Goal: Check status: Check status

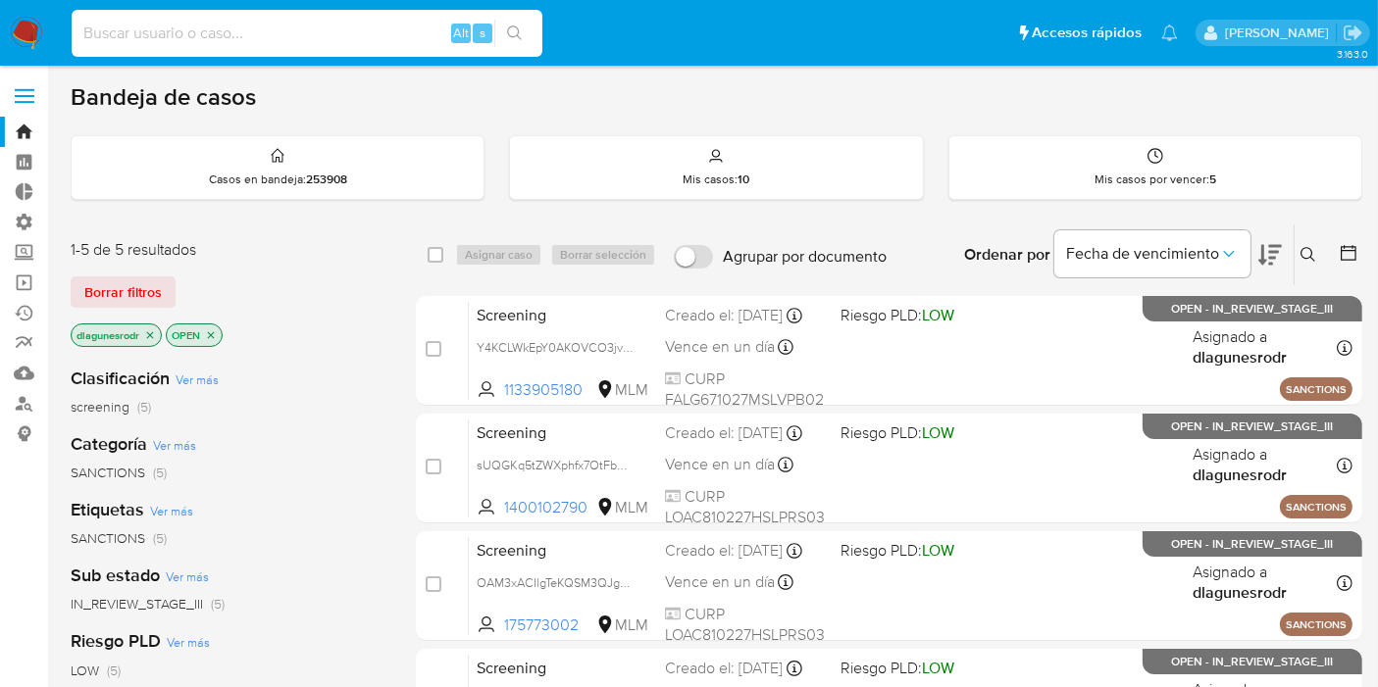
click at [241, 37] on input at bounding box center [307, 33] width 471 height 25
paste input "1782804898"
type input "1782804898"
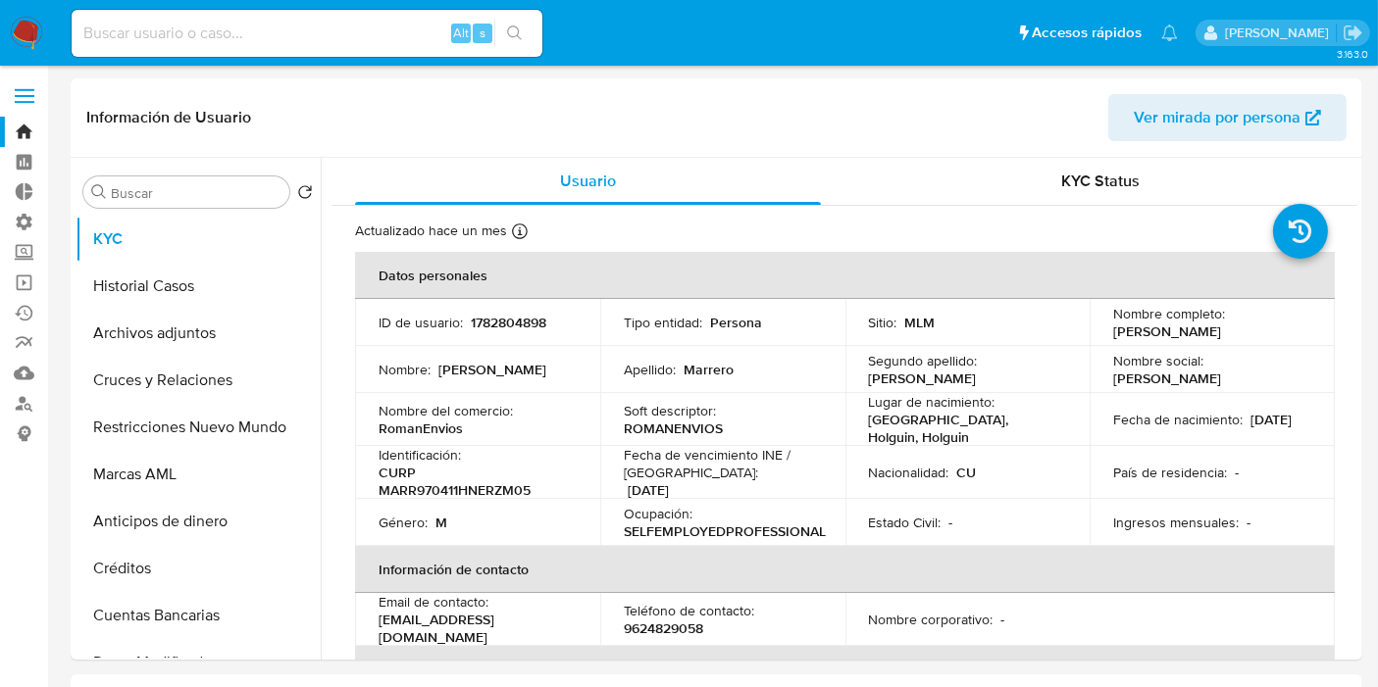
select select "10"
click at [153, 289] on button "Historial Casos" at bounding box center [190, 286] width 229 height 47
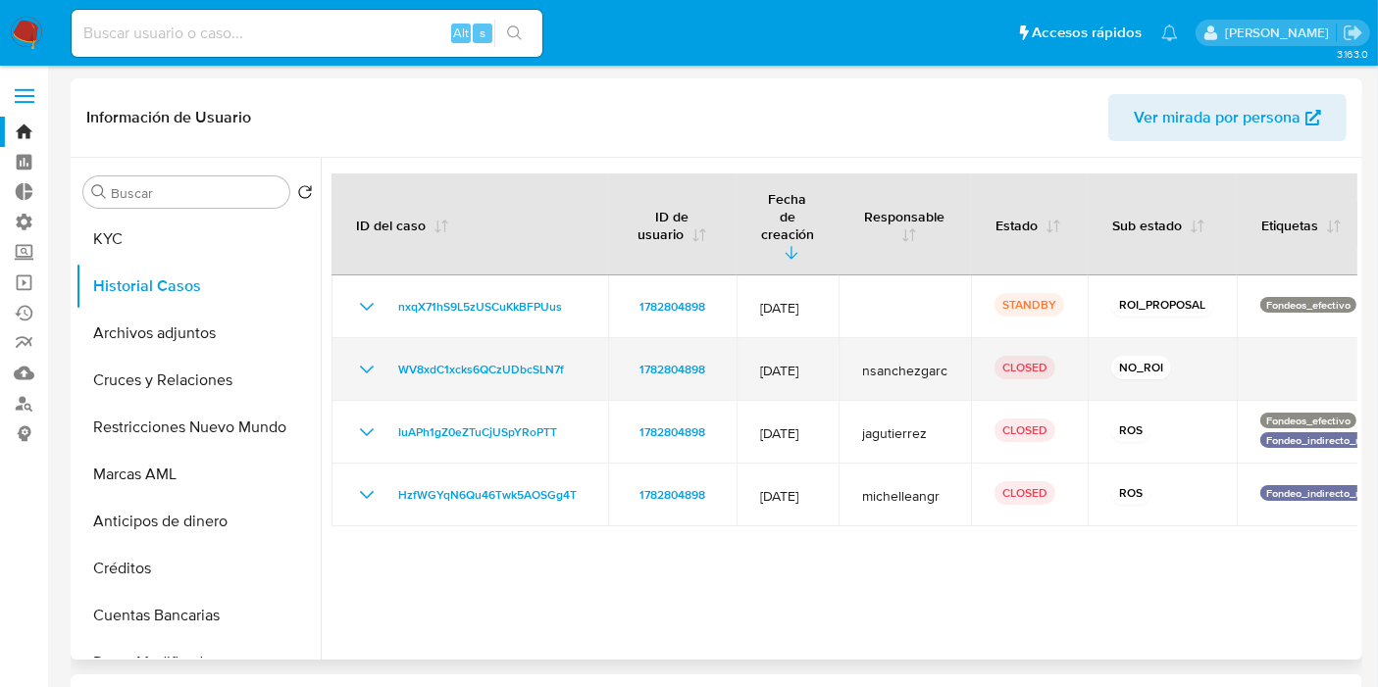
click at [365, 366] on icon "Mostrar/Ocultar" at bounding box center [367, 370] width 14 height 8
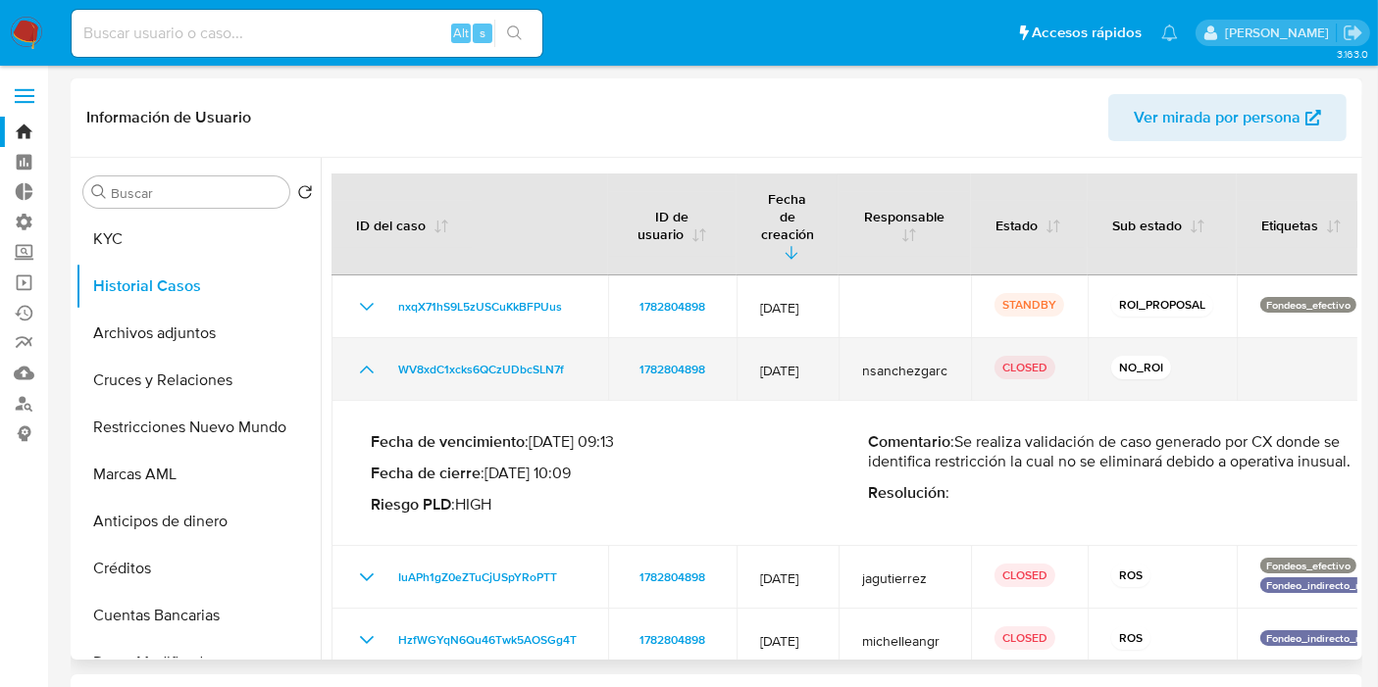
click at [372, 358] on icon "Mostrar/Ocultar" at bounding box center [367, 370] width 24 height 24
